Goal: Transaction & Acquisition: Purchase product/service

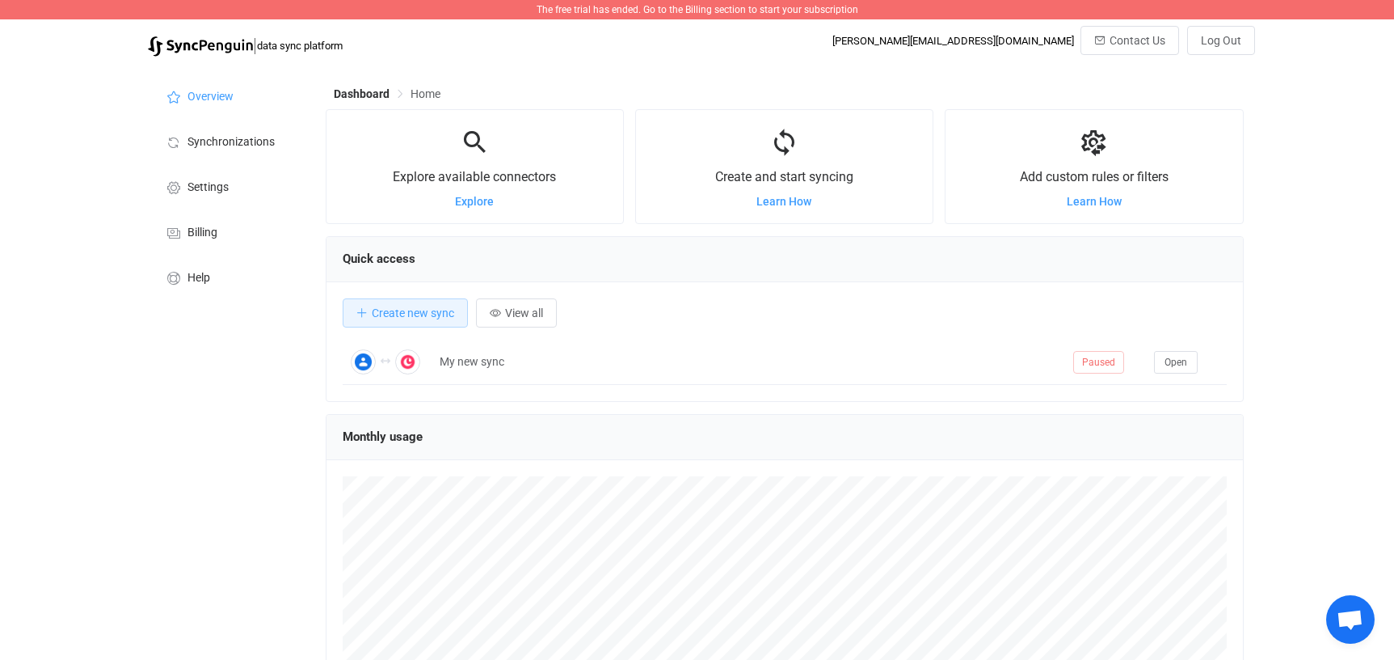
scroll to position [314, 918]
click at [191, 227] on span "Billing" at bounding box center [203, 232] width 30 height 13
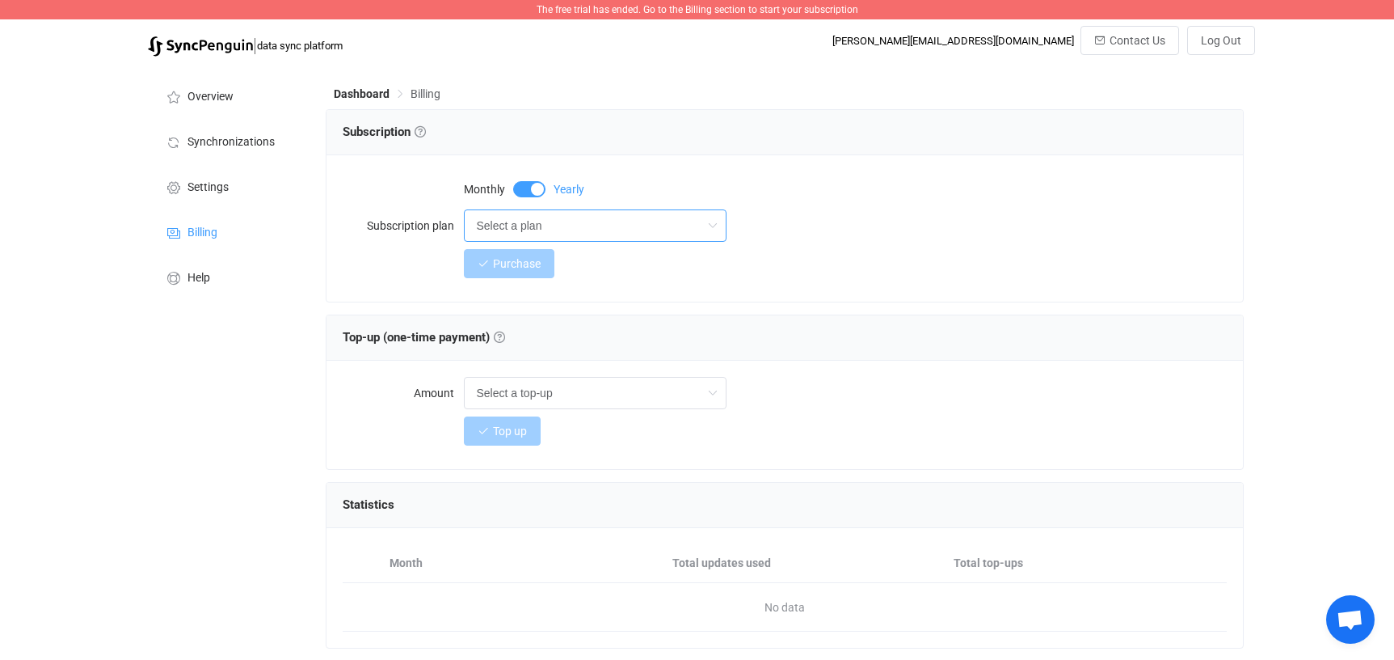
click at [651, 231] on input "Select a plan" at bounding box center [595, 225] width 263 height 32
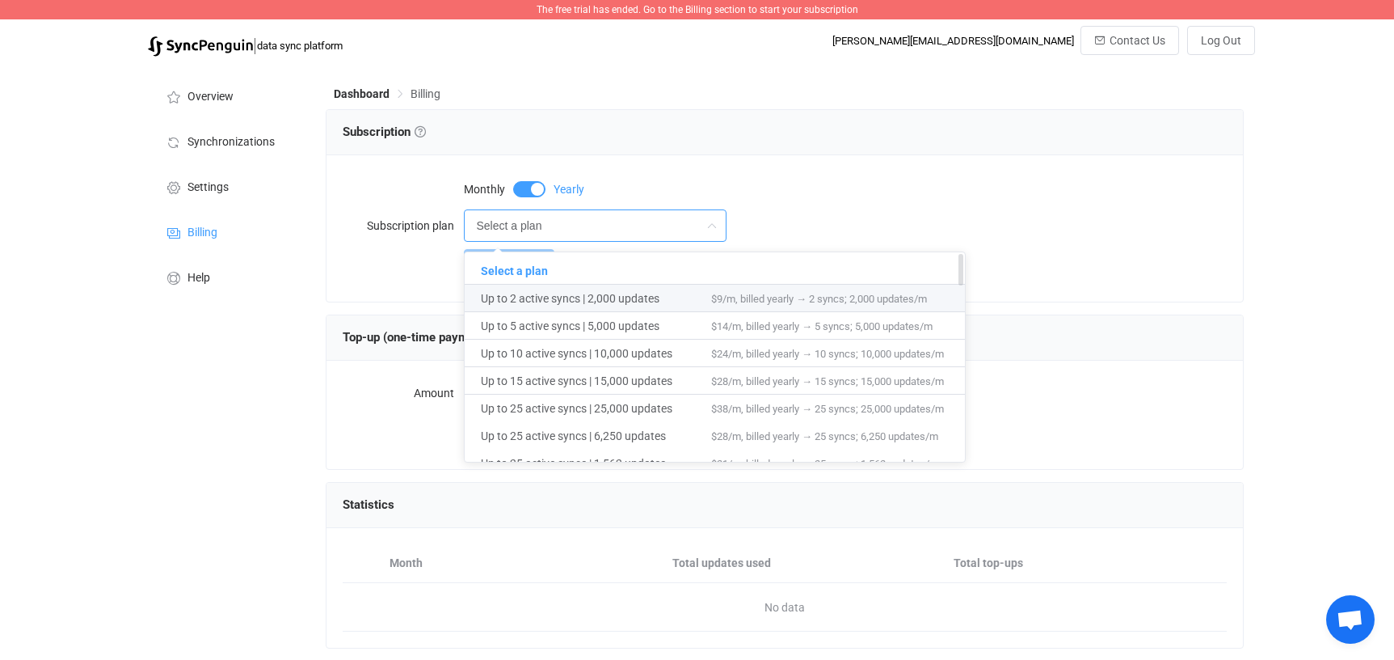
click at [569, 298] on span "Up to 2 active syncs | 2,000 updates" at bounding box center [596, 298] width 230 height 27
type input "Up to 2 active syncs | 2,000 updates"
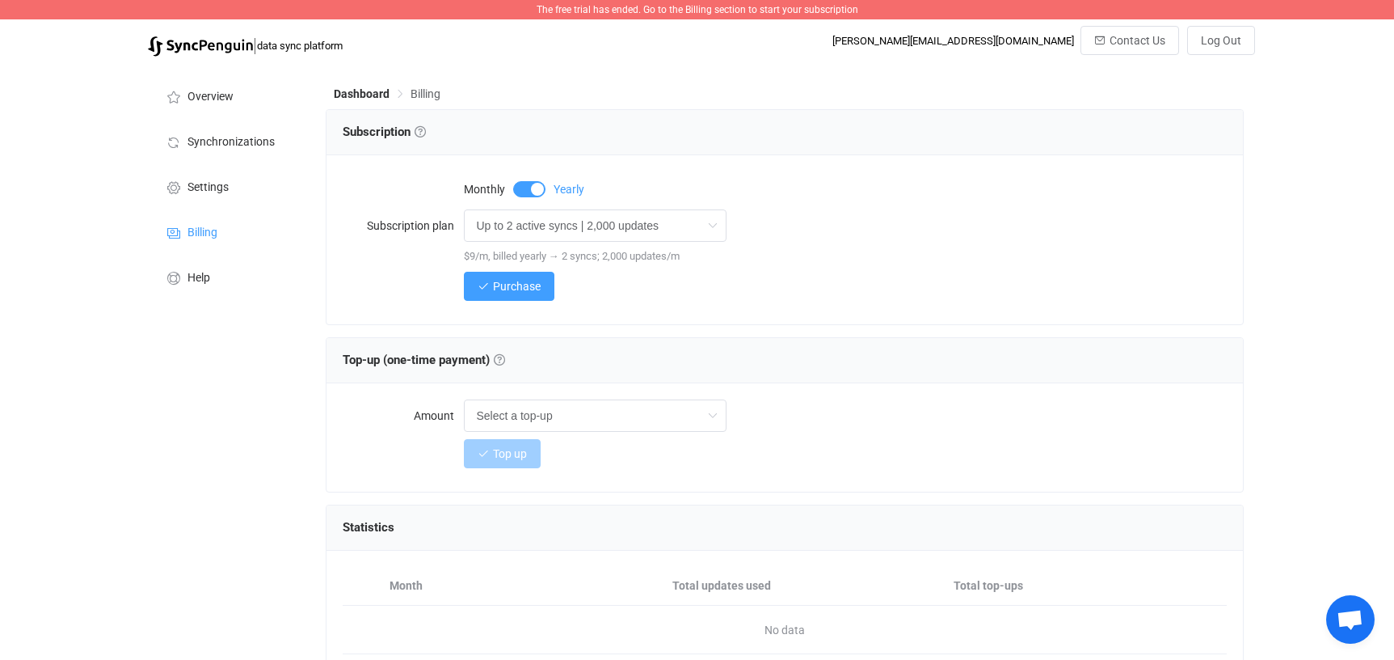
click at [520, 190] on span at bounding box center [529, 189] width 32 height 16
click at [685, 418] on input "text" at bounding box center [595, 415] width 263 height 32
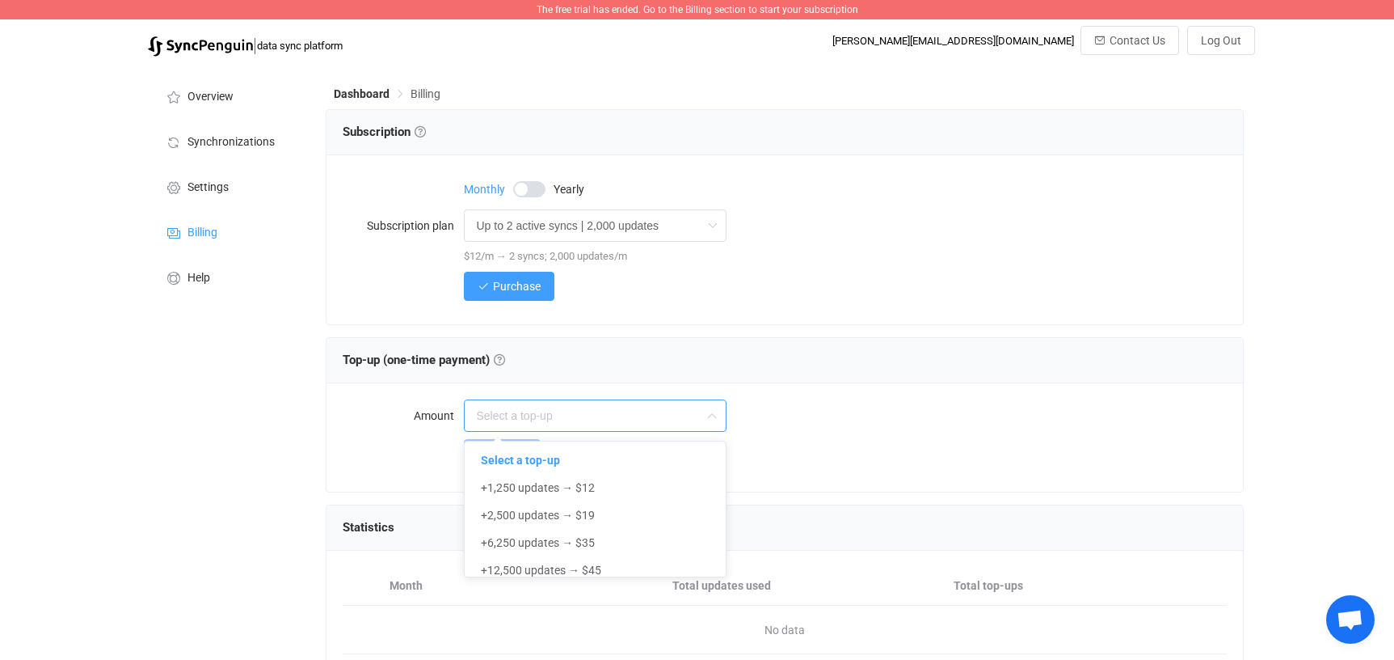
click at [824, 376] on div "Top-up (one-time payment) Top-up (one-time payment) Get additional sync updates…" at bounding box center [785, 360] width 917 height 45
type input "Select a top-up"
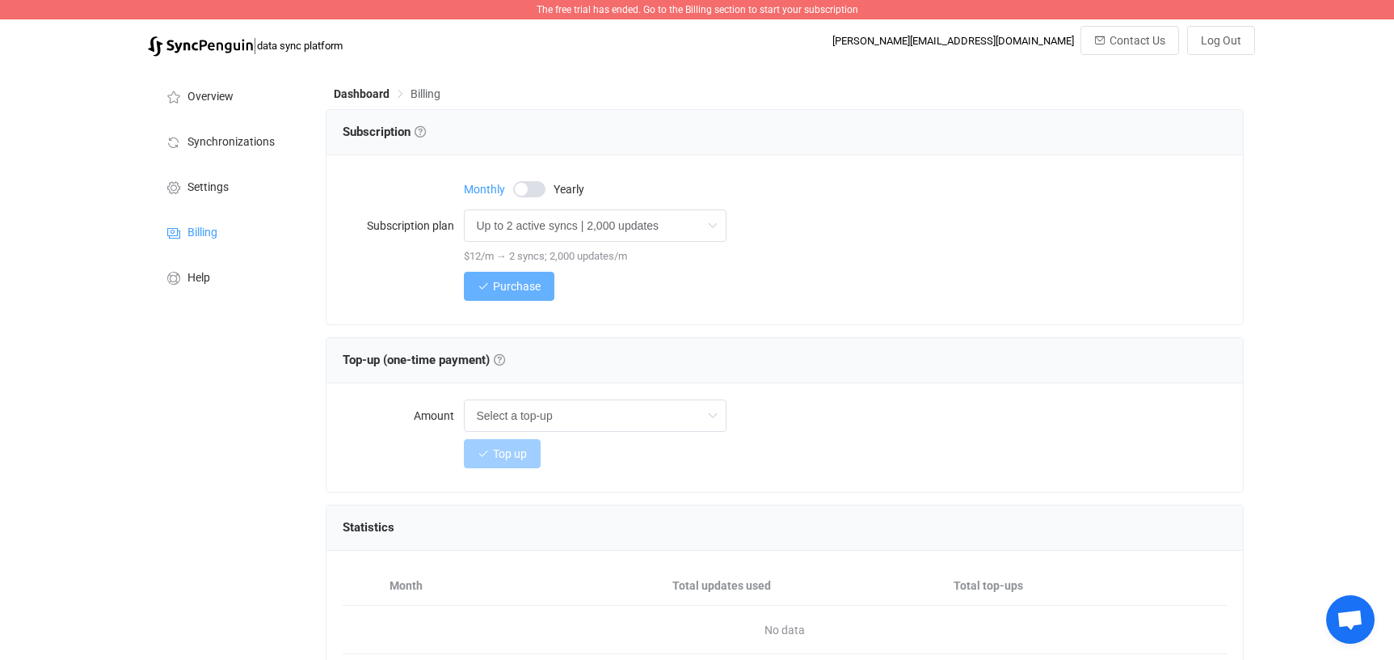
click at [511, 289] on span "Purchase" at bounding box center [517, 286] width 48 height 13
click at [555, 226] on input "Up to 2 active syncs | 2,000 updates" at bounding box center [595, 225] width 263 height 32
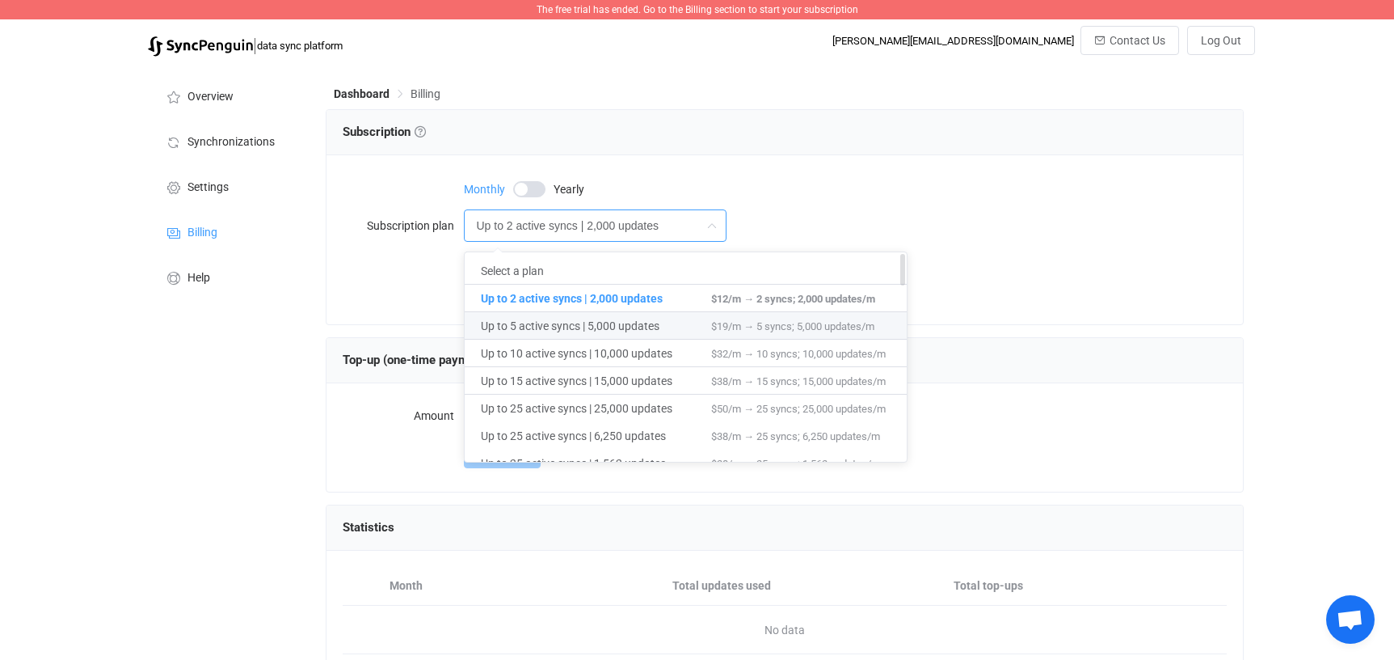
click at [530, 317] on span "Up to 5 active syncs | 5,000 updates" at bounding box center [596, 325] width 230 height 27
type input "Up to 5 active syncs | 5,000 updates"
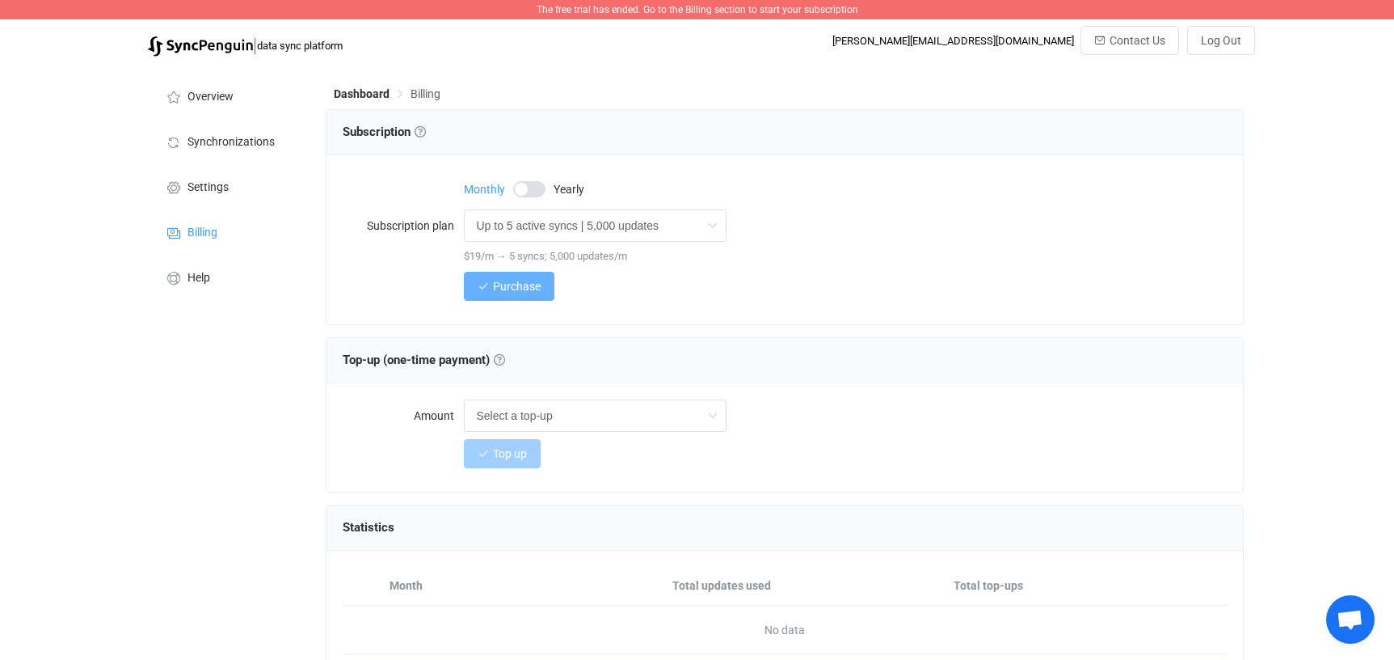
click at [508, 286] on span "Purchase" at bounding box center [517, 286] width 48 height 13
click at [1216, 50] on button "Log Out" at bounding box center [1221, 40] width 68 height 29
